Goal: Task Accomplishment & Management: Use online tool/utility

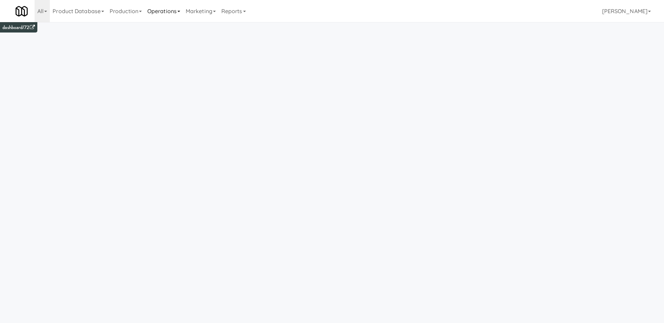
click at [157, 11] on link "Operations" at bounding box center [164, 11] width 38 height 22
click at [176, 104] on link "Cabinets" at bounding box center [172, 99] width 55 height 12
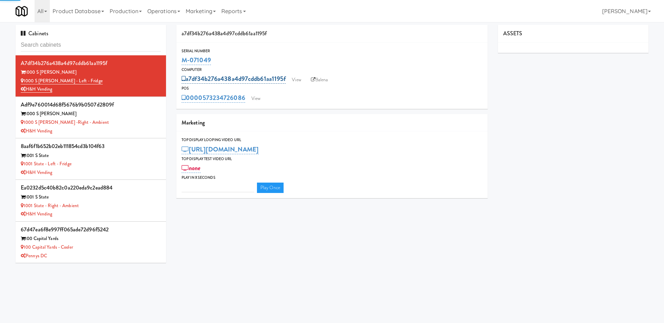
type input "3"
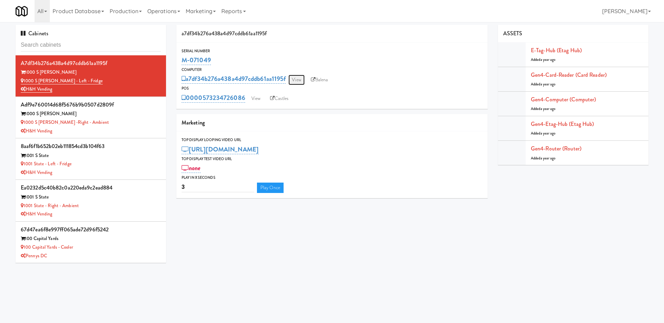
click at [303, 81] on link "View" at bounding box center [296, 80] width 16 height 10
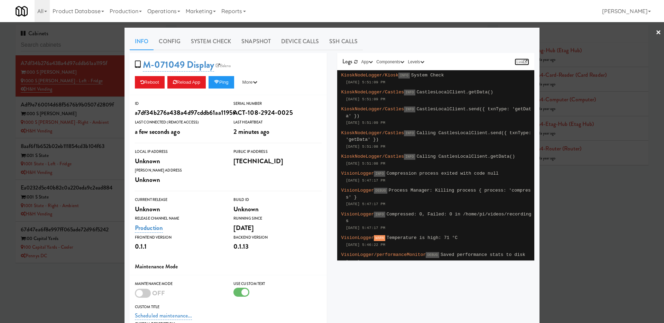
click at [521, 61] on link "Link" at bounding box center [522, 61] width 15 height 7
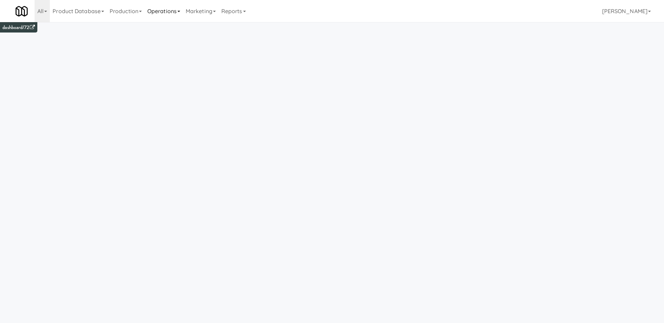
click at [181, 11] on link "Operations" at bounding box center [164, 11] width 38 height 22
click at [167, 98] on link "Cabinets" at bounding box center [172, 99] width 55 height 12
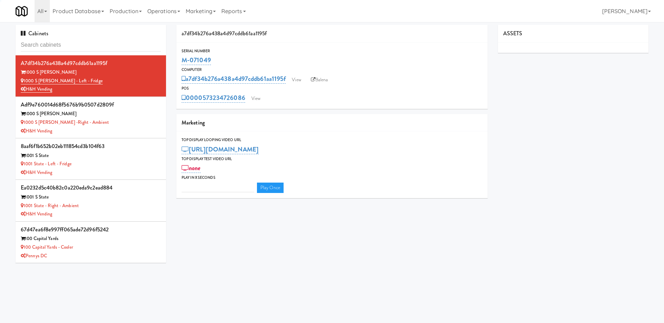
type input "3"
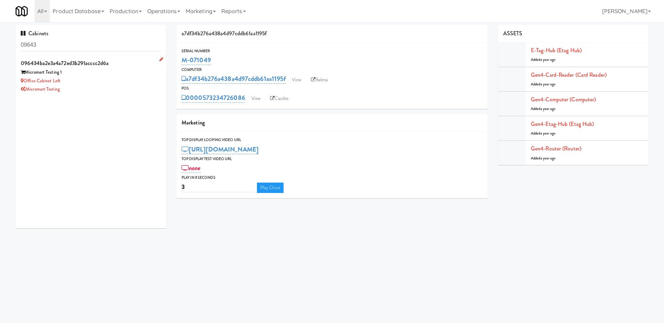
type input "09643"
click at [120, 82] on div "Office Cabinet Left" at bounding box center [91, 81] width 140 height 9
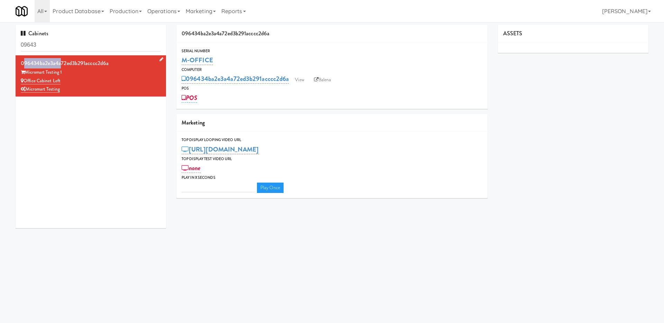
drag, startPoint x: 20, startPoint y: 62, endPoint x: 60, endPoint y: 62, distance: 39.8
click at [60, 62] on li "096434ba2e3a4a72ed3b291acccc2d6a Micromart Testing 1 Office Cabinet Left Microm…" at bounding box center [91, 75] width 150 height 41
copy div "096434ba2e3a4"
